Goal: Use online tool/utility: Utilize a website feature to perform a specific function

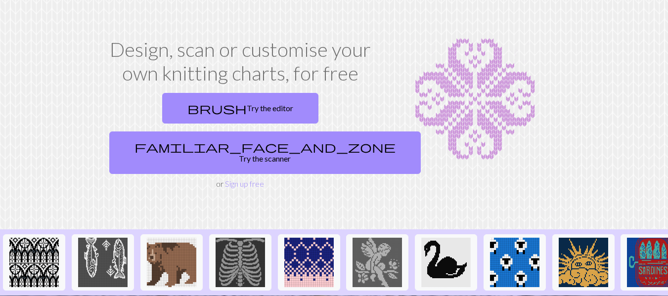
scroll to position [13, 0]
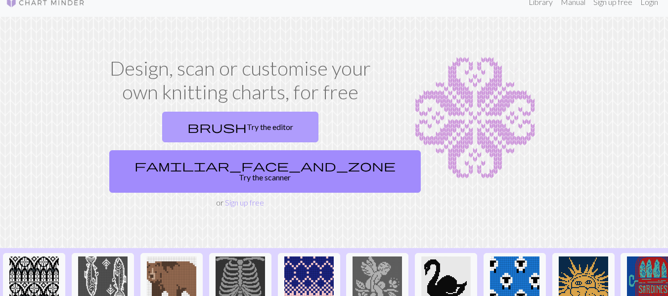
click at [192, 127] on link "brush Try the editor" at bounding box center [240, 127] width 156 height 31
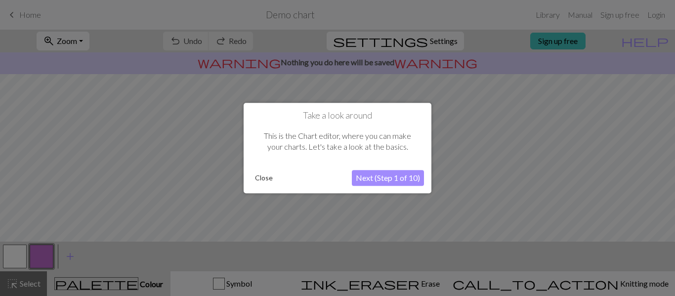
click at [398, 179] on button "Next (Step 1 of 10)" at bounding box center [388, 178] width 72 height 16
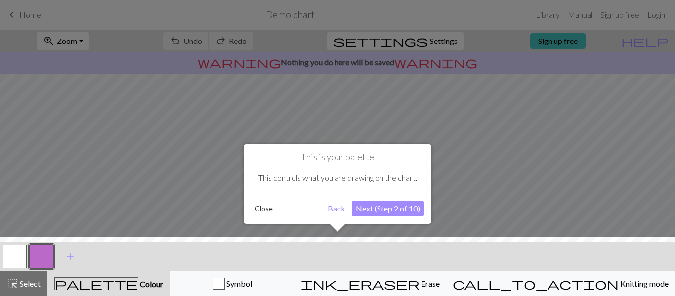
click at [398, 211] on button "Next (Step 2 of 10)" at bounding box center [388, 209] width 72 height 16
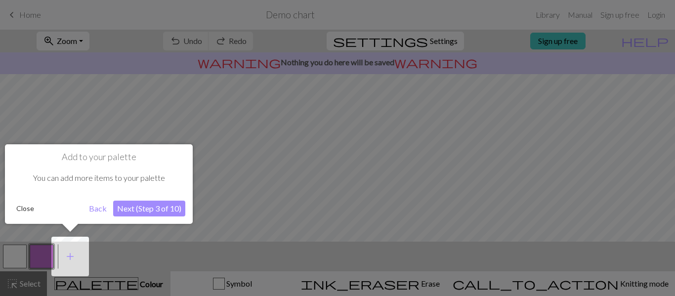
click at [161, 211] on button "Next (Step 3 of 10)" at bounding box center [149, 209] width 72 height 16
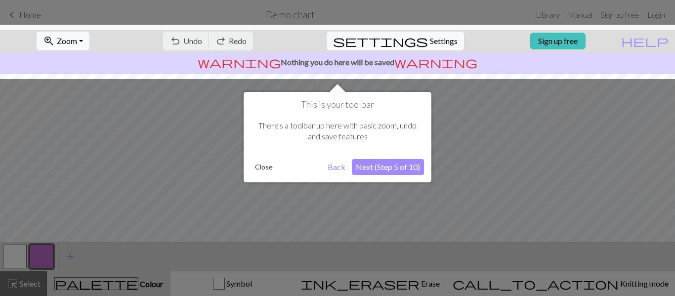
click at [391, 171] on button "Next (Step 5 of 10)" at bounding box center [388, 167] width 72 height 16
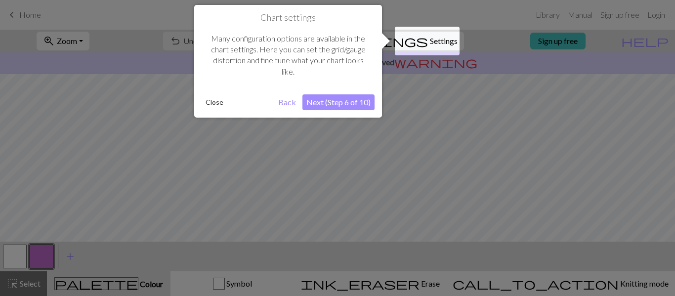
click at [327, 103] on button "Next (Step 6 of 10)" at bounding box center [338, 102] width 72 height 16
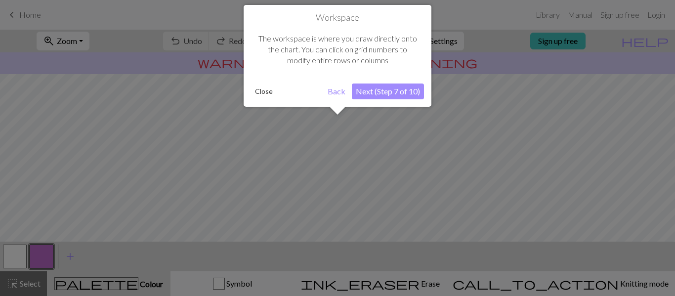
scroll to position [59, 0]
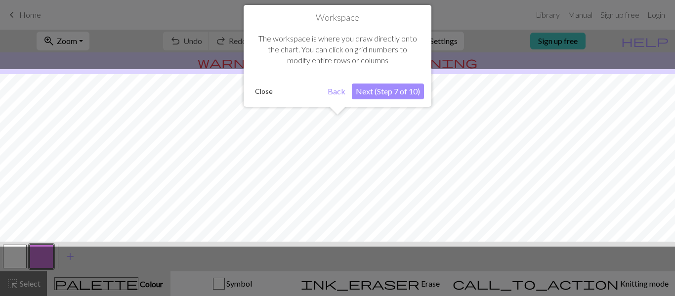
click at [396, 98] on button "Next (Step 7 of 10)" at bounding box center [388, 92] width 72 height 16
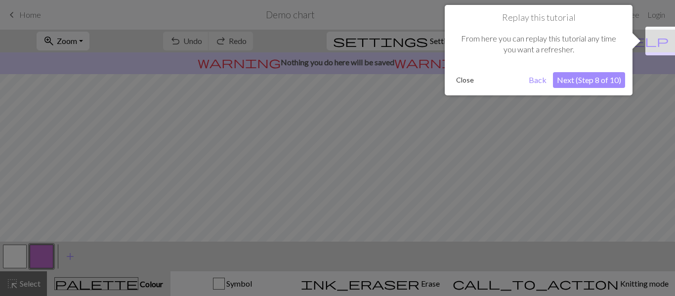
click at [605, 74] on button "Next (Step 8 of 10)" at bounding box center [589, 80] width 72 height 16
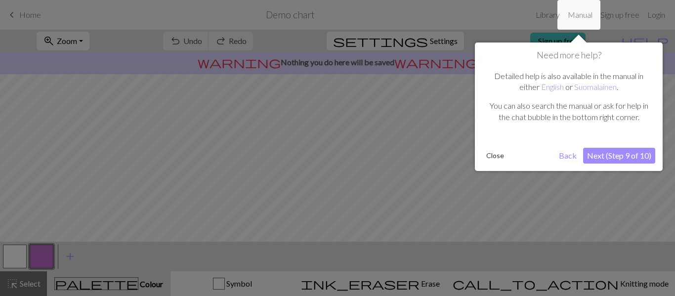
click at [622, 159] on button "Next (Step 9 of 10)" at bounding box center [619, 156] width 72 height 16
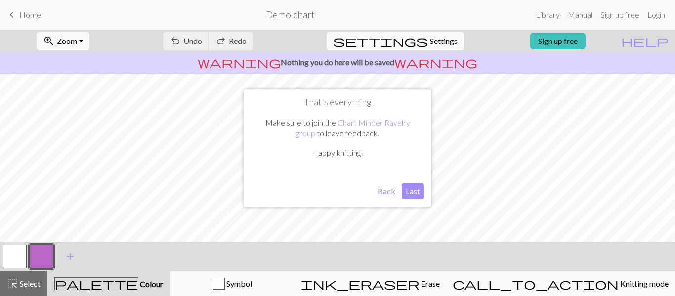
click at [412, 191] on button "Last" at bounding box center [413, 191] width 22 height 16
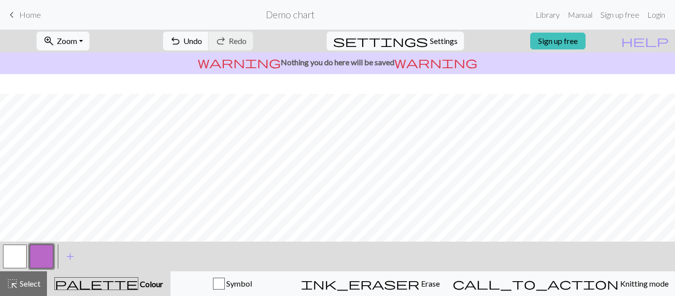
scroll to position [201, 0]
drag, startPoint x: 427, startPoint y: 281, endPoint x: 424, endPoint y: 253, distance: 27.3
click at [420, 279] on span "ink_eraser" at bounding box center [360, 284] width 119 height 14
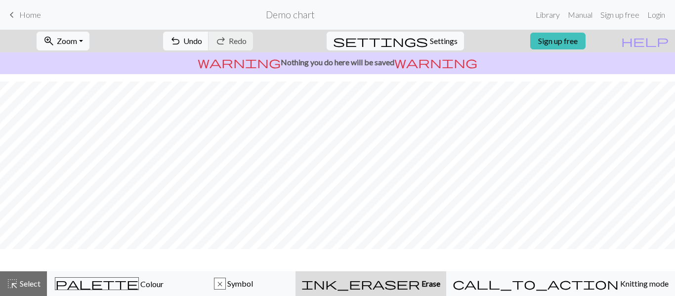
scroll to position [171, 0]
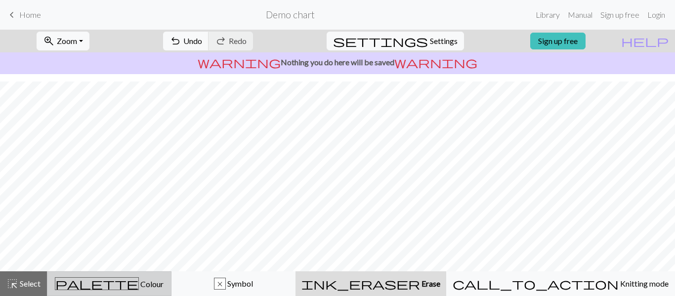
click at [165, 288] on div "palette Colour Colour" at bounding box center [109, 283] width 112 height 13
